Goal: Task Accomplishment & Management: Complete application form

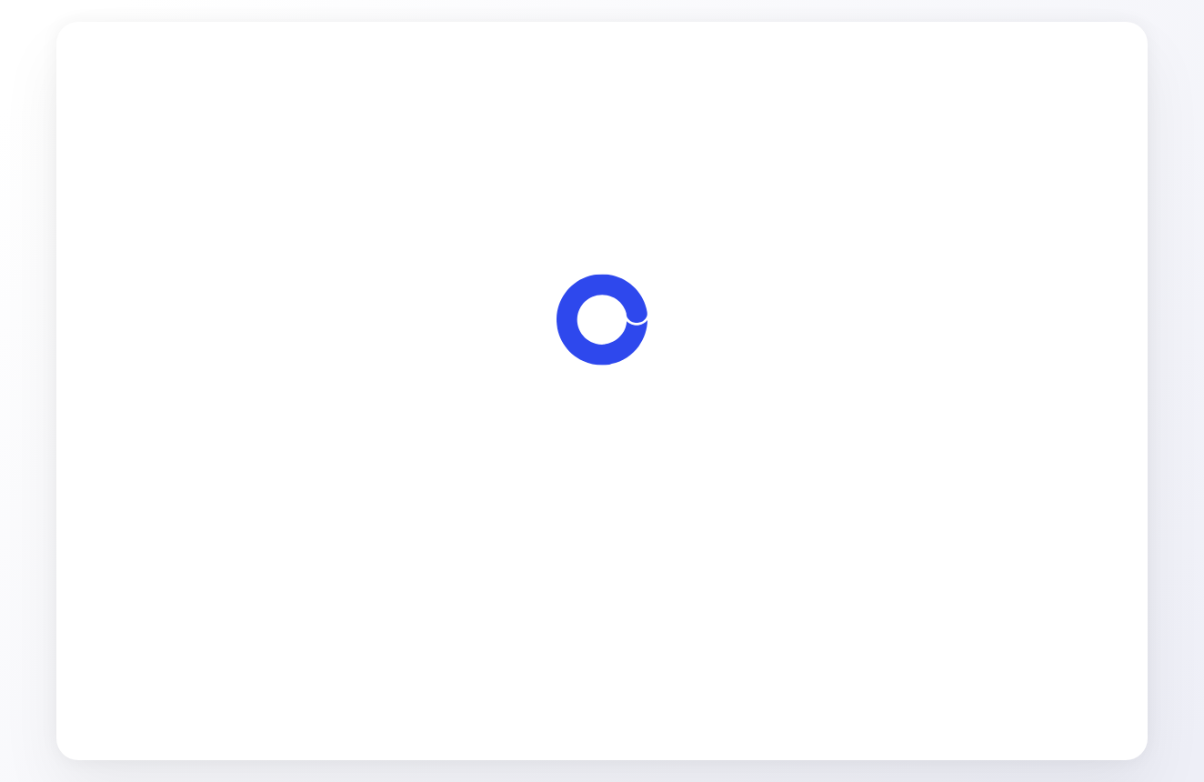
click at [605, 487] on span "Let's start" at bounding box center [602, 495] width 61 height 22
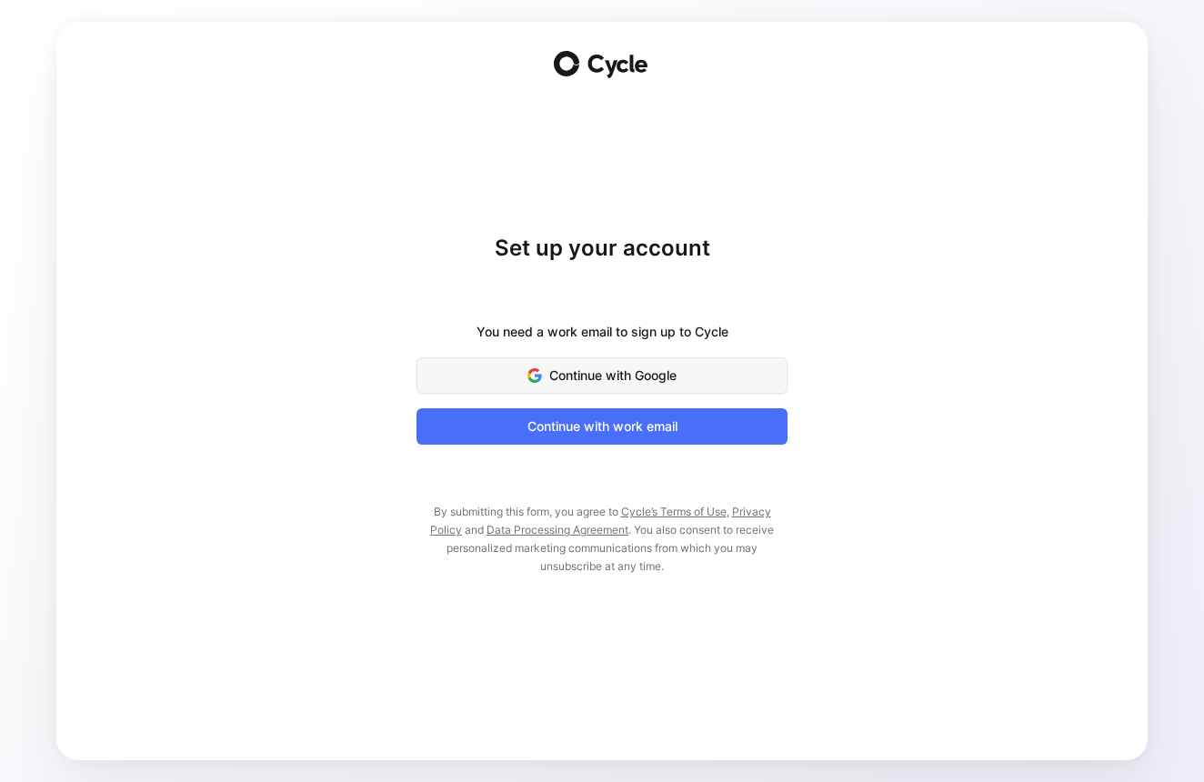
click at [627, 371] on span "Continue with Google" at bounding box center [601, 376] width 325 height 22
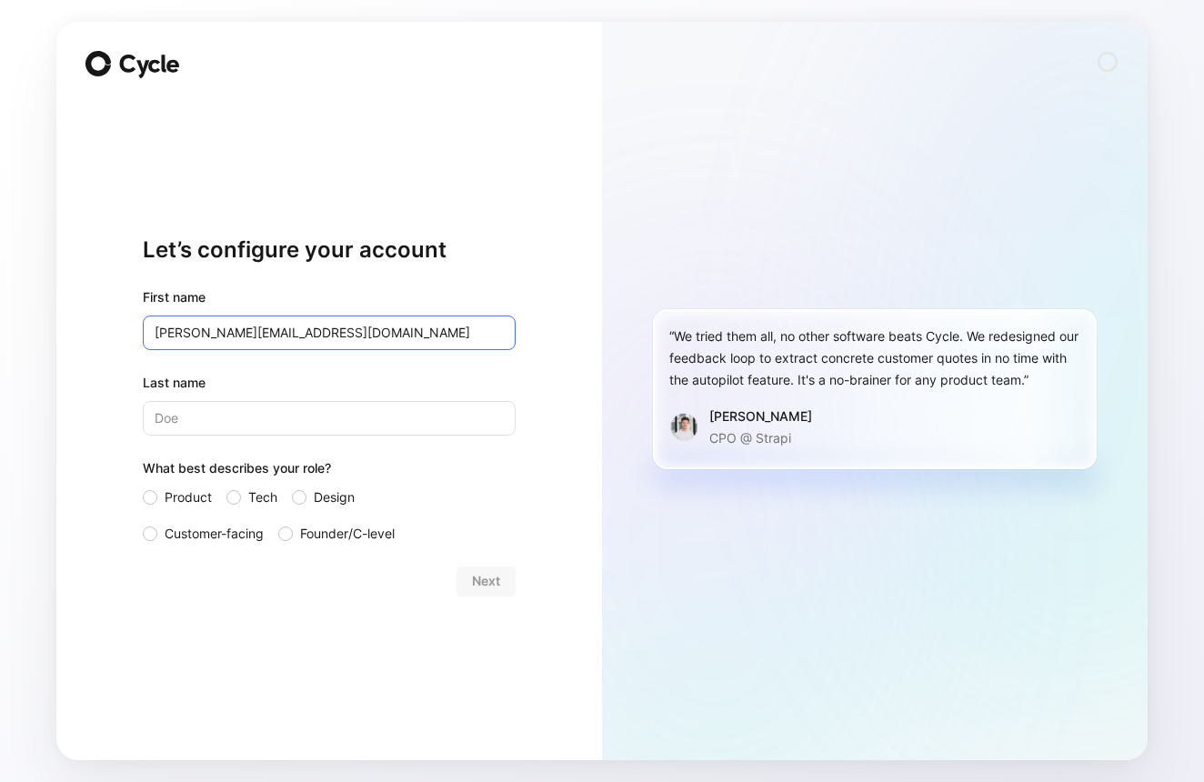
click at [407, 336] on input "Sarah.early@shopmy.us" at bounding box center [329, 332] width 373 height 35
type input "Sarah"
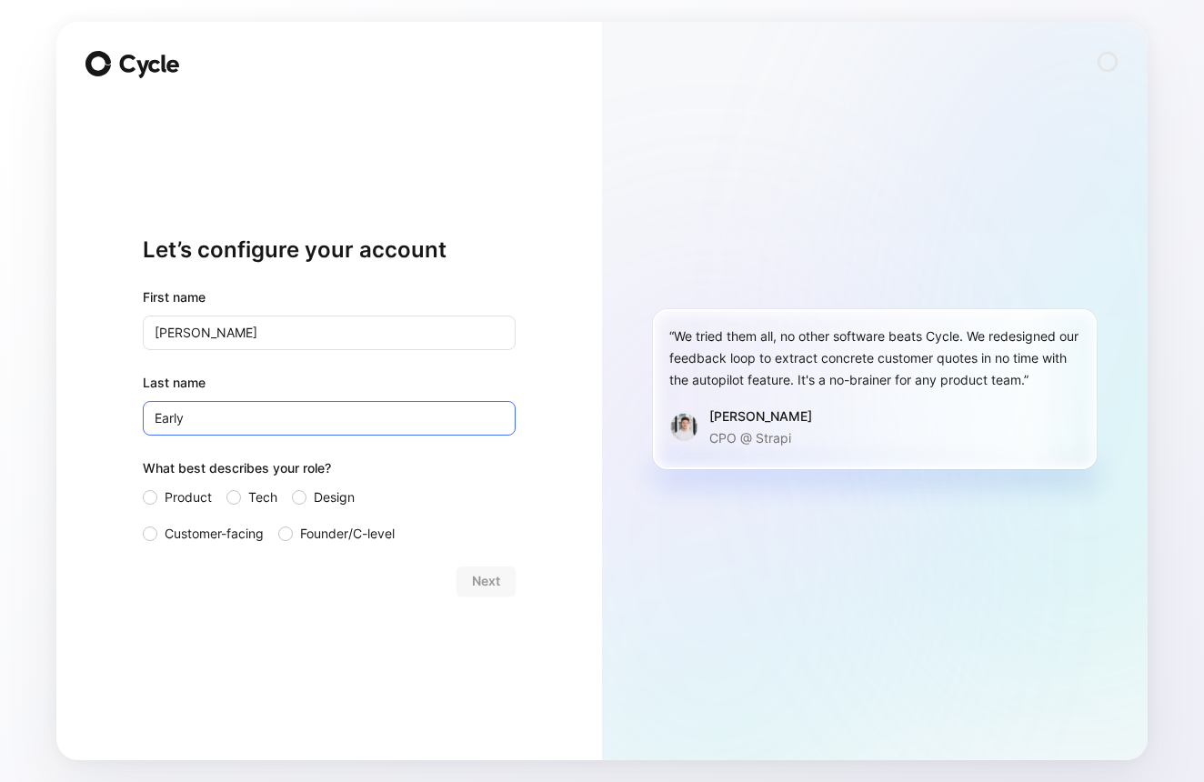
type input "Early"
click at [406, 548] on form "First name Sarah Last name Early What best describes your role? Product Tech De…" at bounding box center [329, 440] width 373 height 309
click at [248, 532] on span "Customer-facing" at bounding box center [214, 534] width 99 height 22
click at [143, 523] on input "Customer-facing" at bounding box center [143, 523] width 0 height 0
click at [504, 588] on button "Next" at bounding box center [485, 580] width 59 height 29
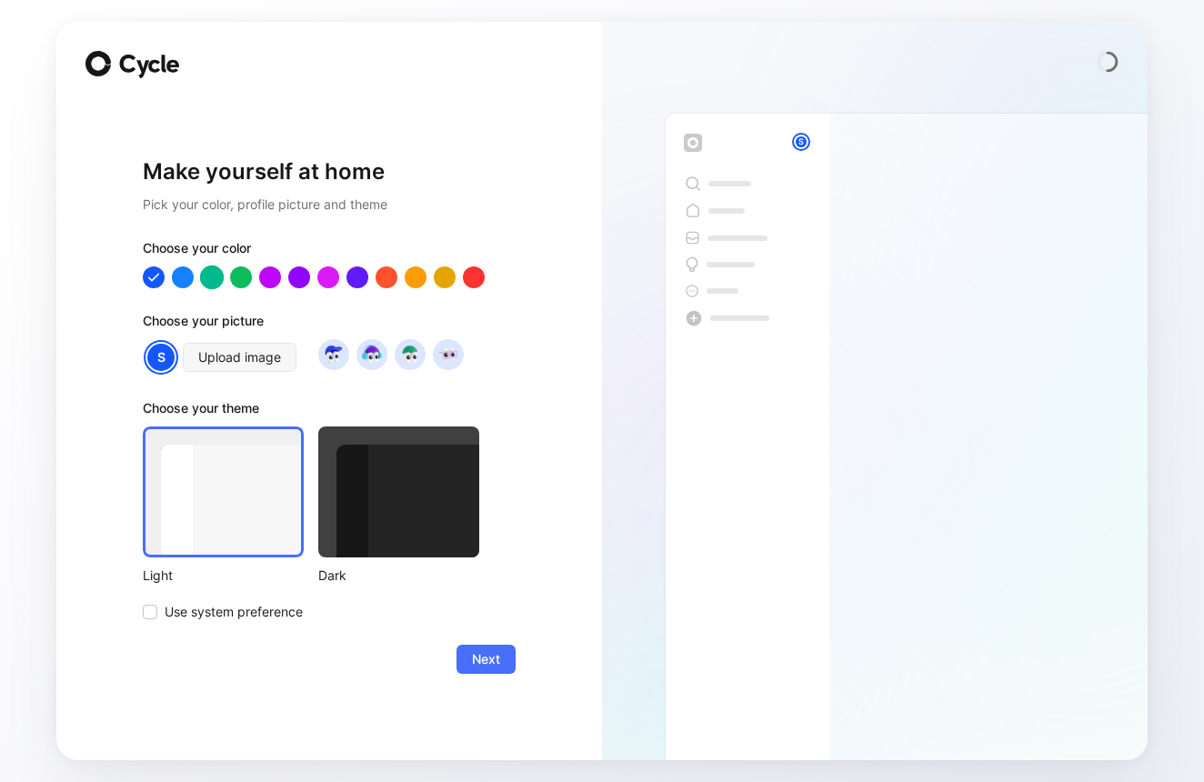
click at [215, 285] on div at bounding box center [212, 277] width 24 height 24
click at [265, 472] on div at bounding box center [223, 491] width 161 height 131
click at [476, 652] on span "Next" at bounding box center [486, 659] width 28 height 22
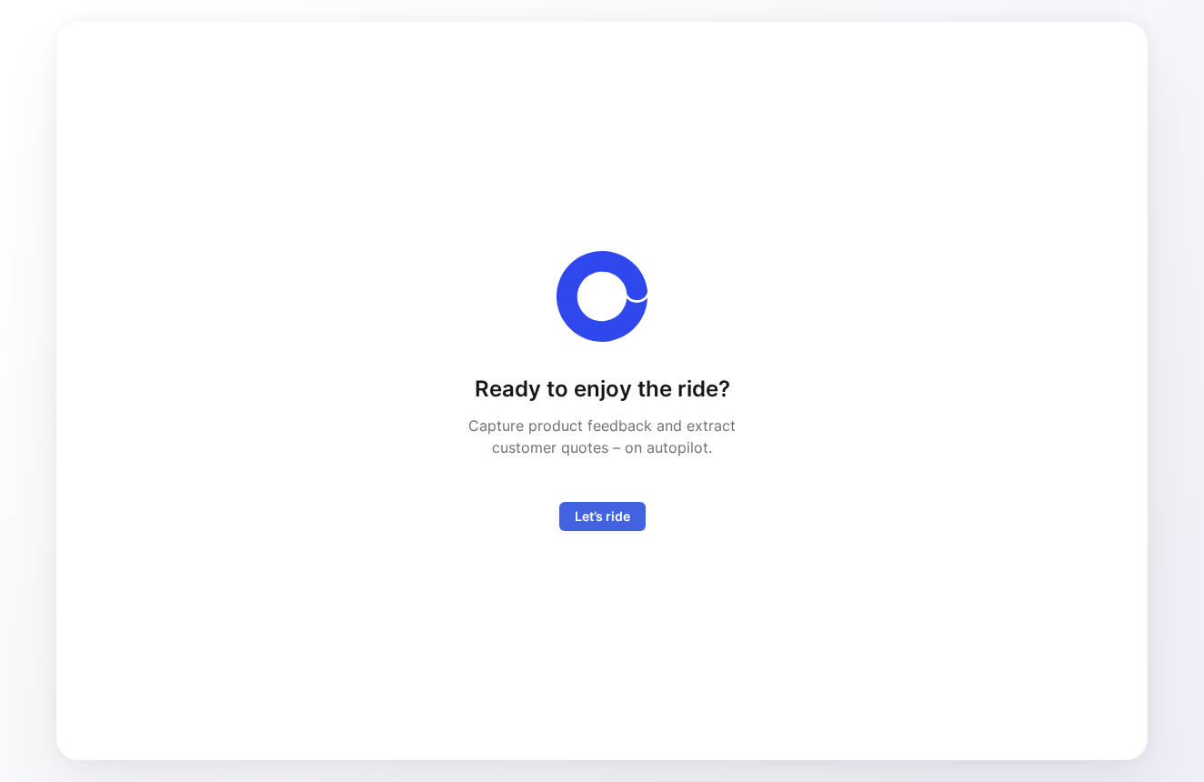
click at [592, 515] on span "Let’s ride" at bounding box center [602, 516] width 55 height 22
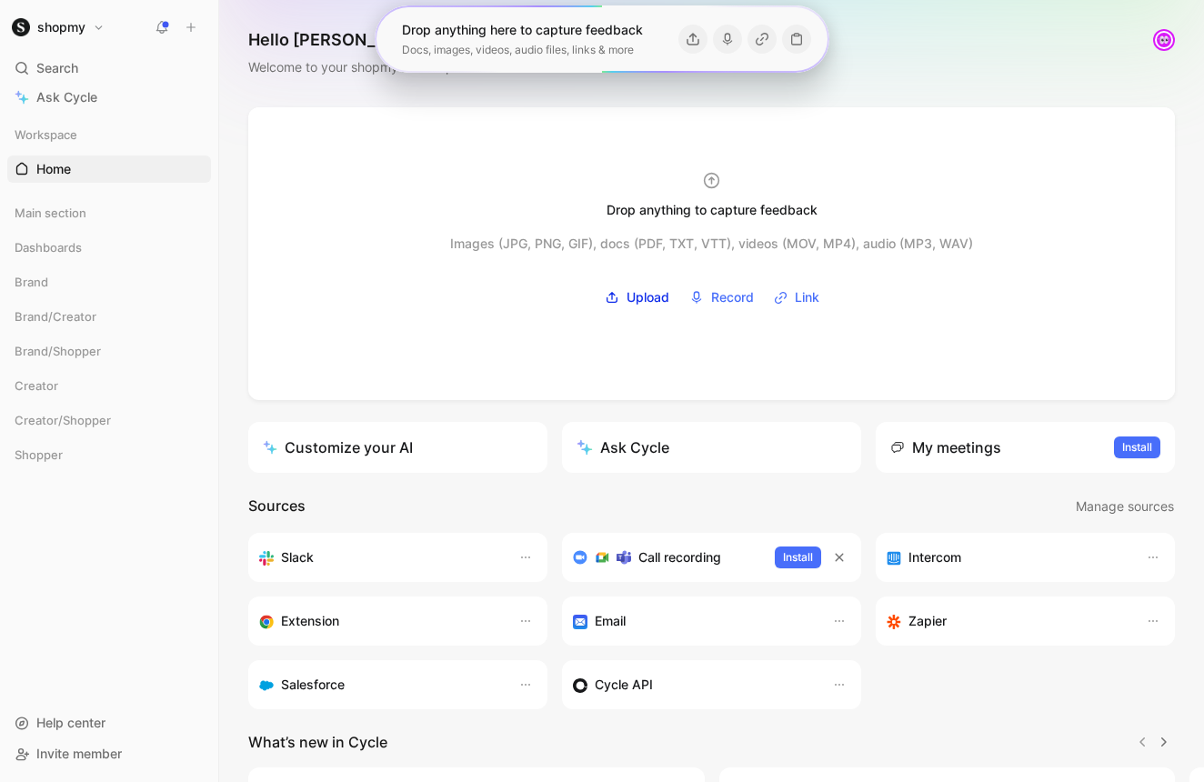
click at [335, 693] on h3 "Salesforce" at bounding box center [313, 685] width 64 height 22
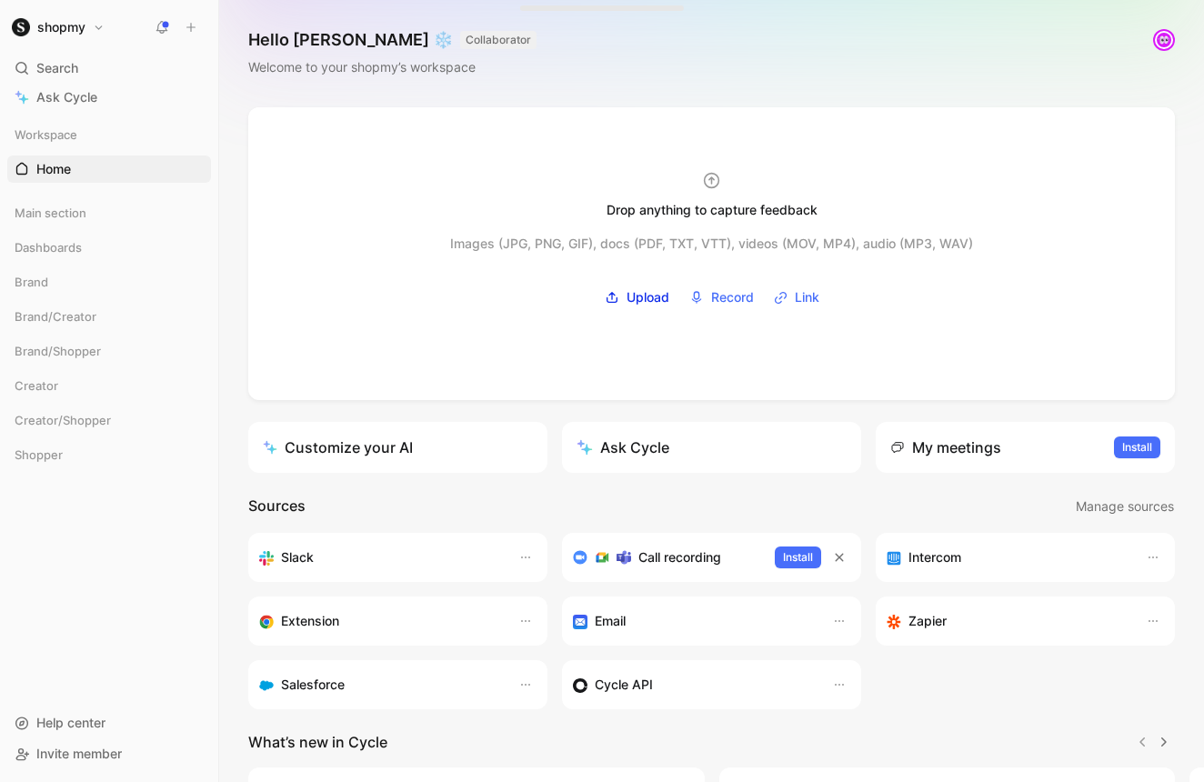
click at [335, 686] on h3 "Salesforce" at bounding box center [313, 685] width 64 height 22
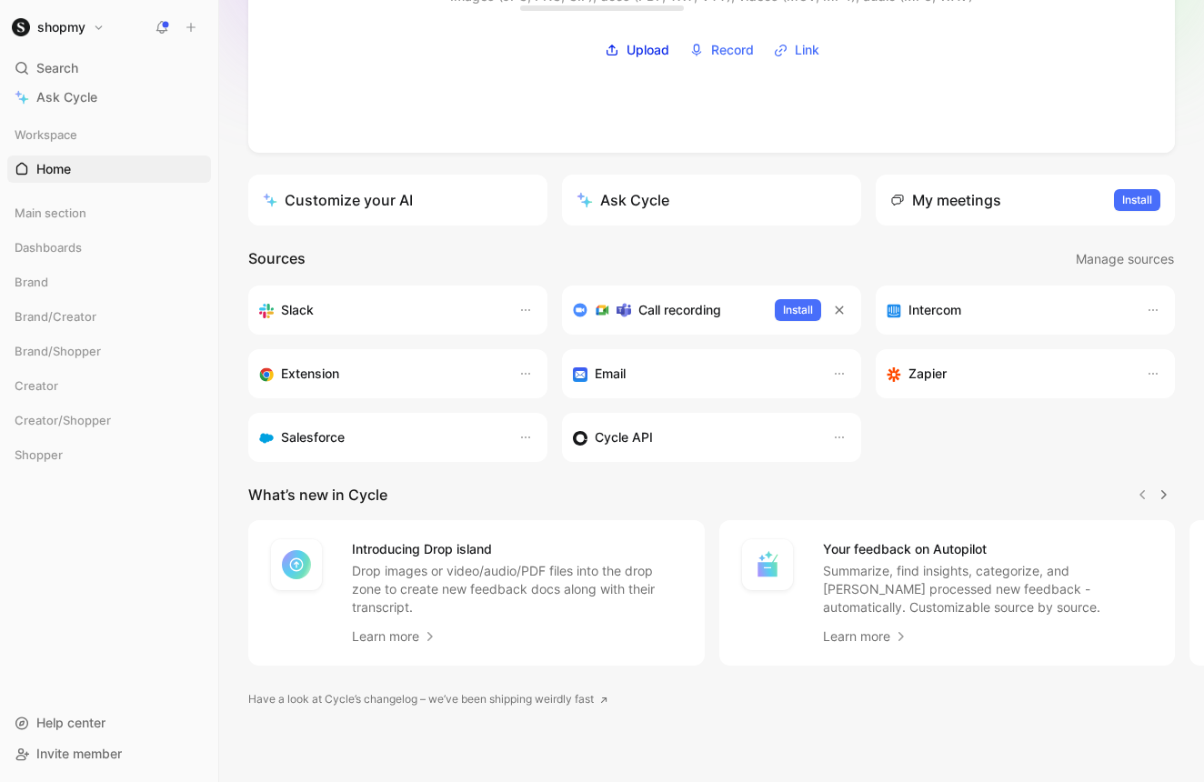
scroll to position [247, 0]
click at [38, 391] on span "Creator" at bounding box center [37, 385] width 44 height 18
click at [49, 416] on span "Inbox" at bounding box center [53, 420] width 34 height 18
